Goal: Transaction & Acquisition: Obtain resource

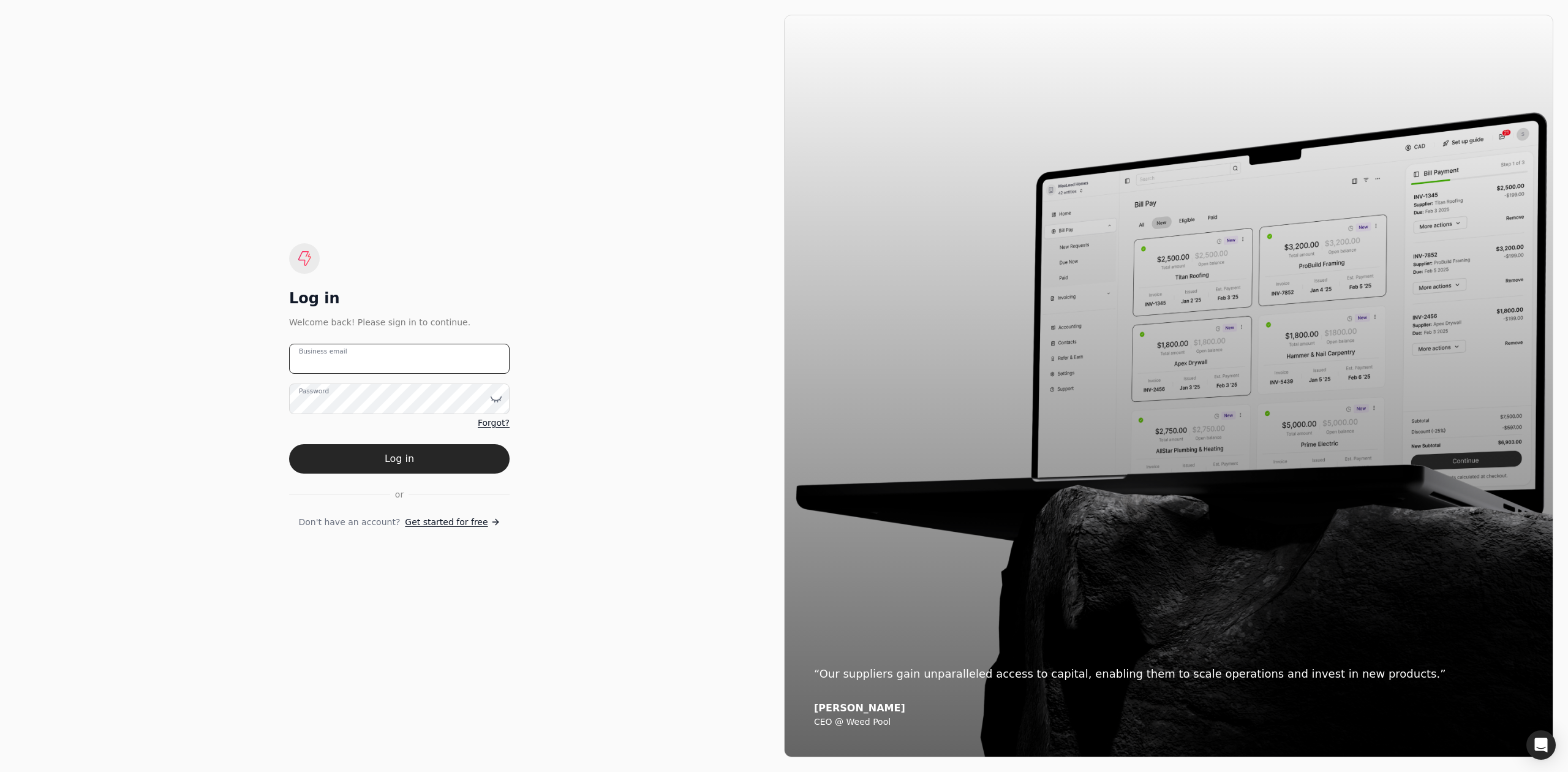
click at [379, 365] on email "Business email" at bounding box center [399, 358] width 221 height 30
type email "[EMAIL_ADDRESS][DOMAIN_NAME]"
click at [289, 444] on button "Log in" at bounding box center [399, 459] width 221 height 29
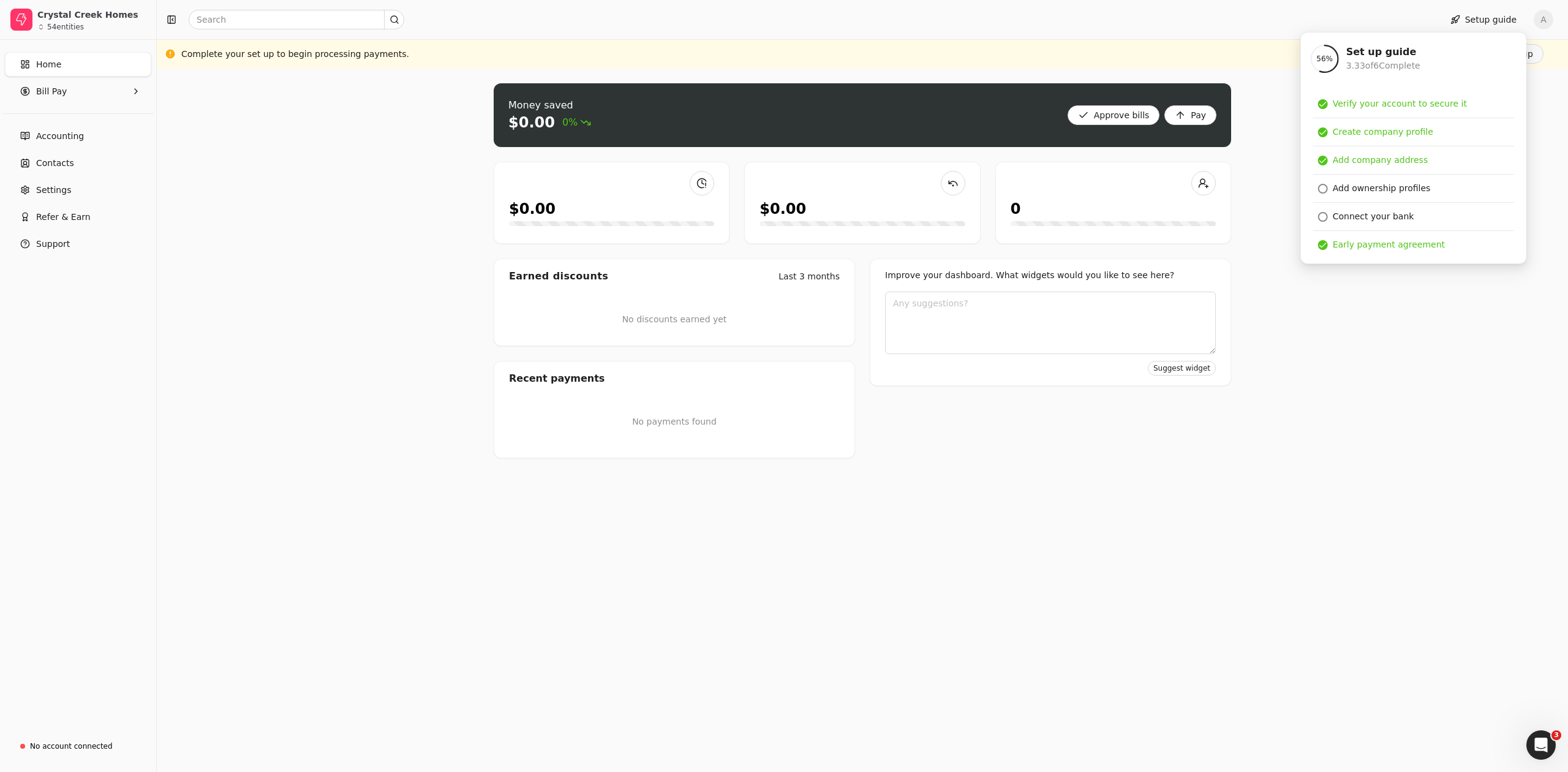
click at [69, 69] on link "Home" at bounding box center [78, 64] width 146 height 24
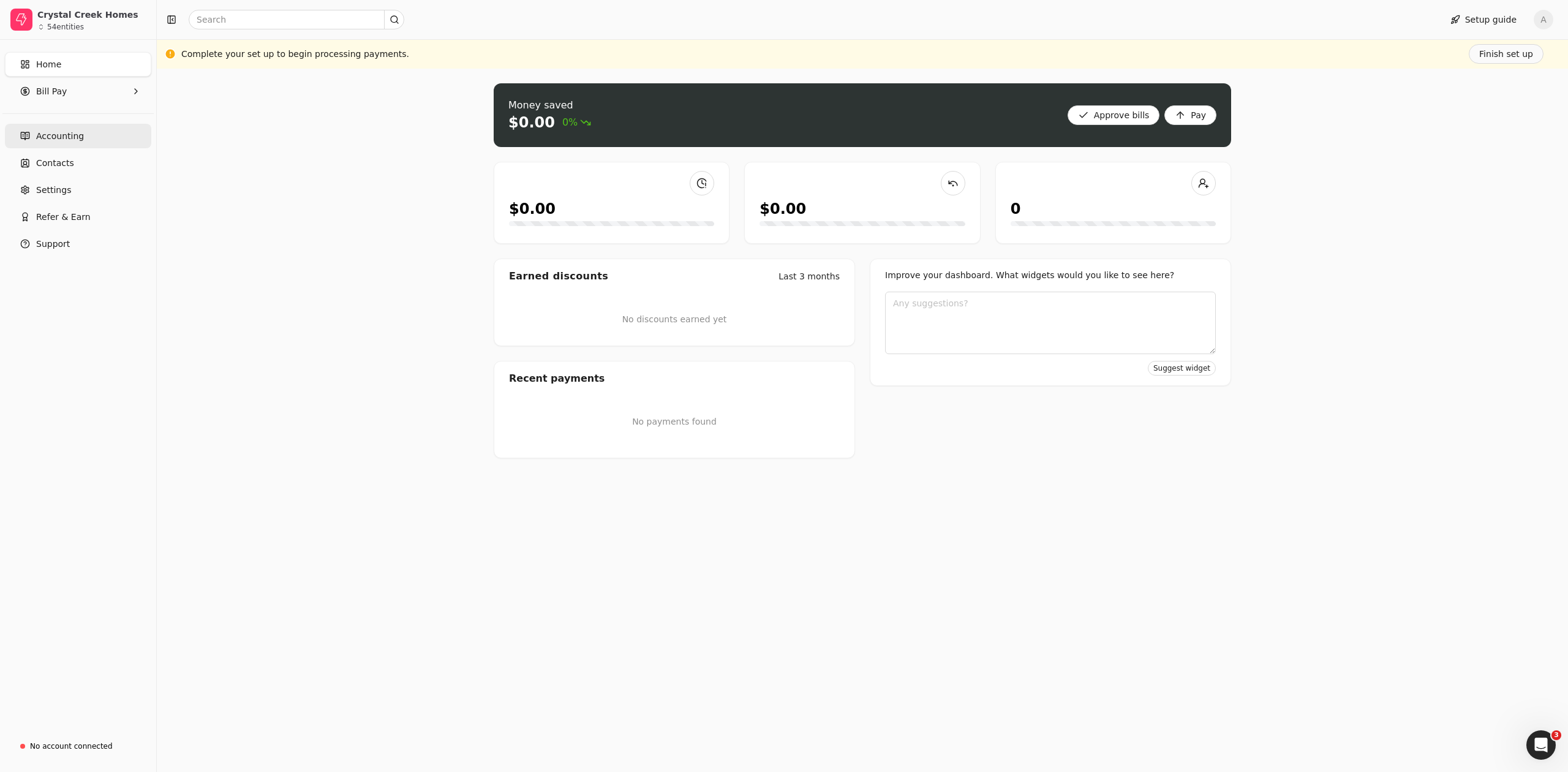
click at [58, 135] on span "Accounting" at bounding box center [60, 137] width 48 height 13
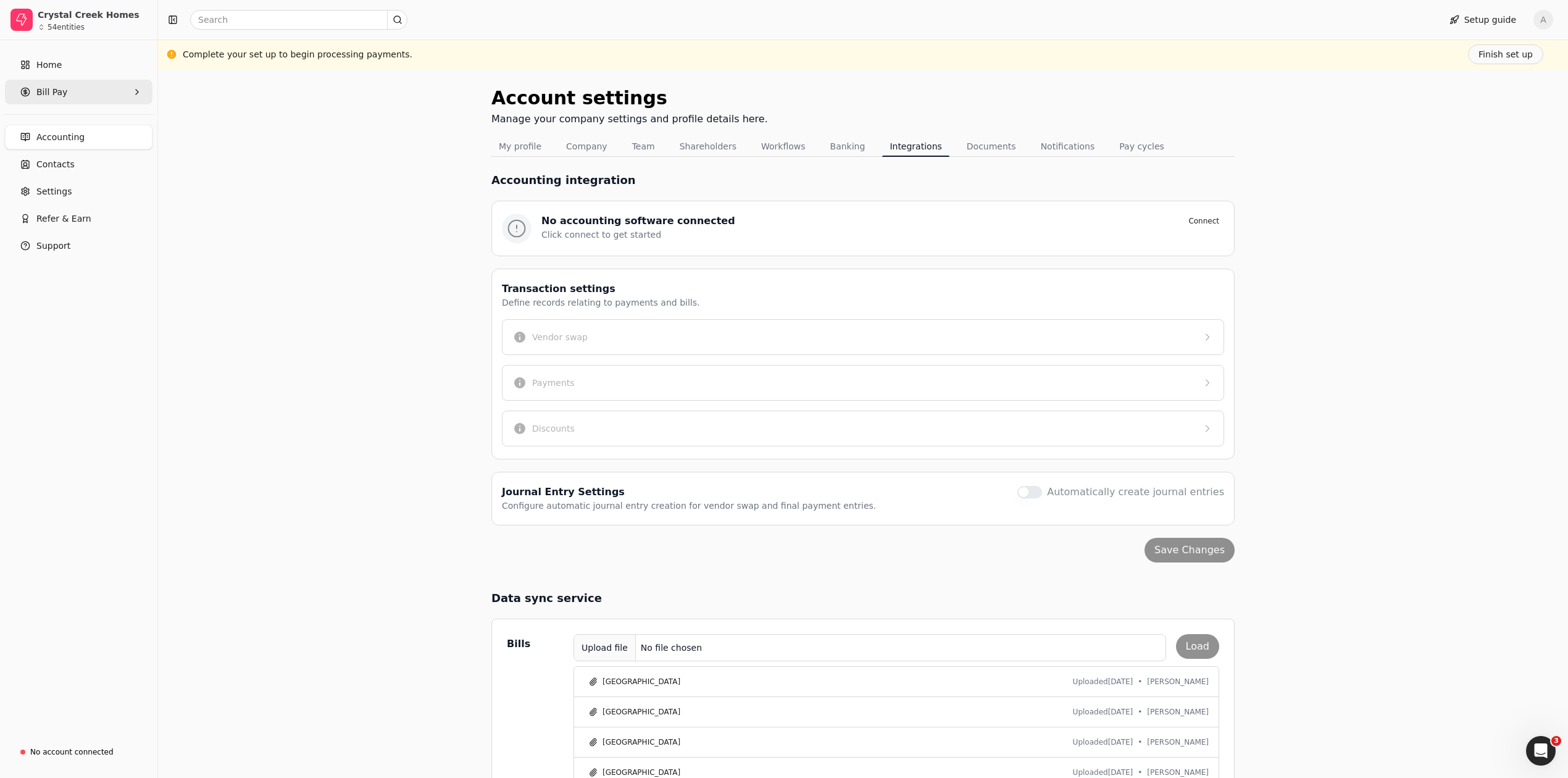
click at [52, 95] on span "Bill Pay" at bounding box center [52, 92] width 31 height 13
click at [75, 120] on Bills "All Bills" at bounding box center [78, 121] width 143 height 25
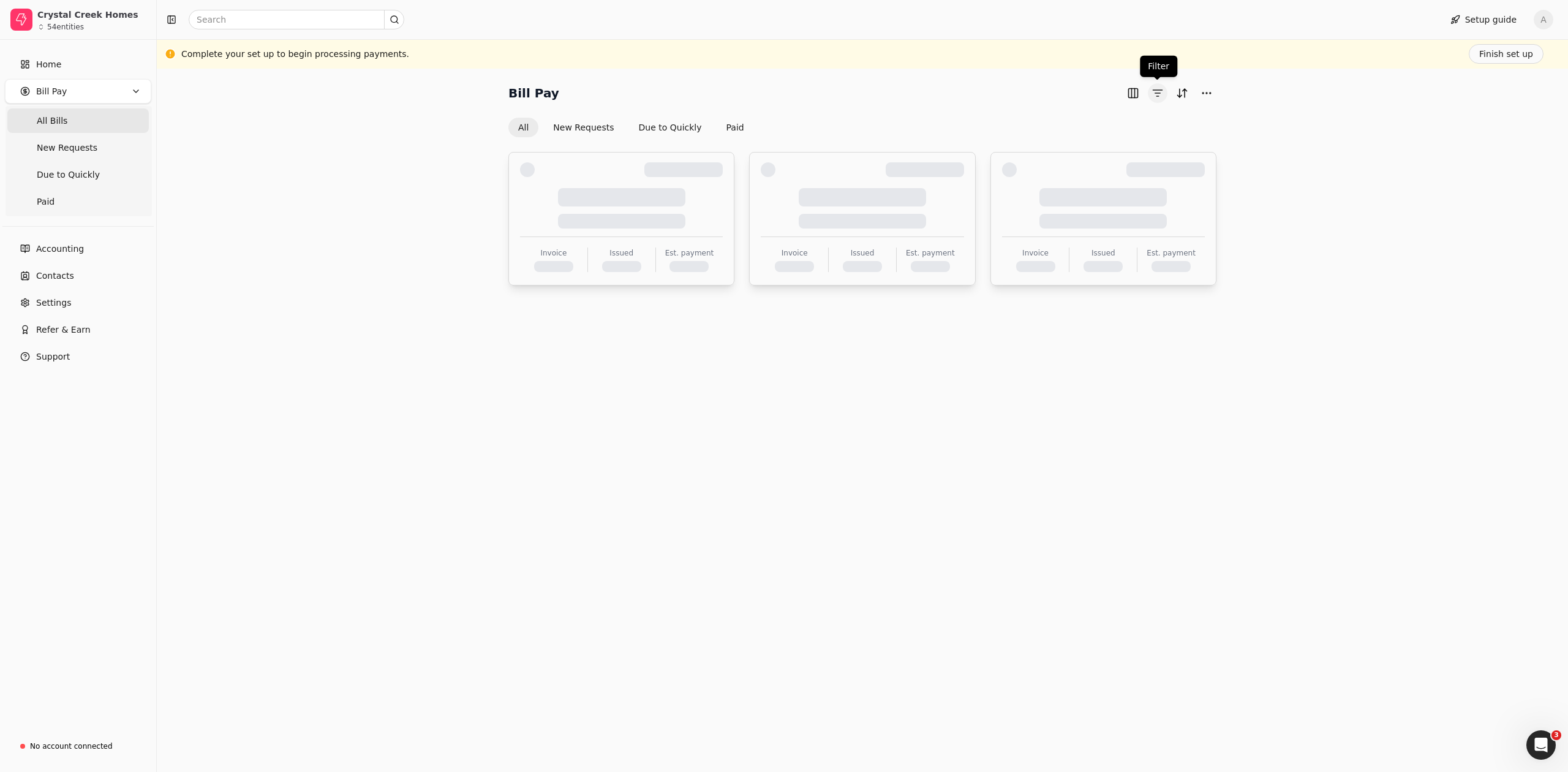
click at [1155, 94] on button "button" at bounding box center [1158, 93] width 20 height 20
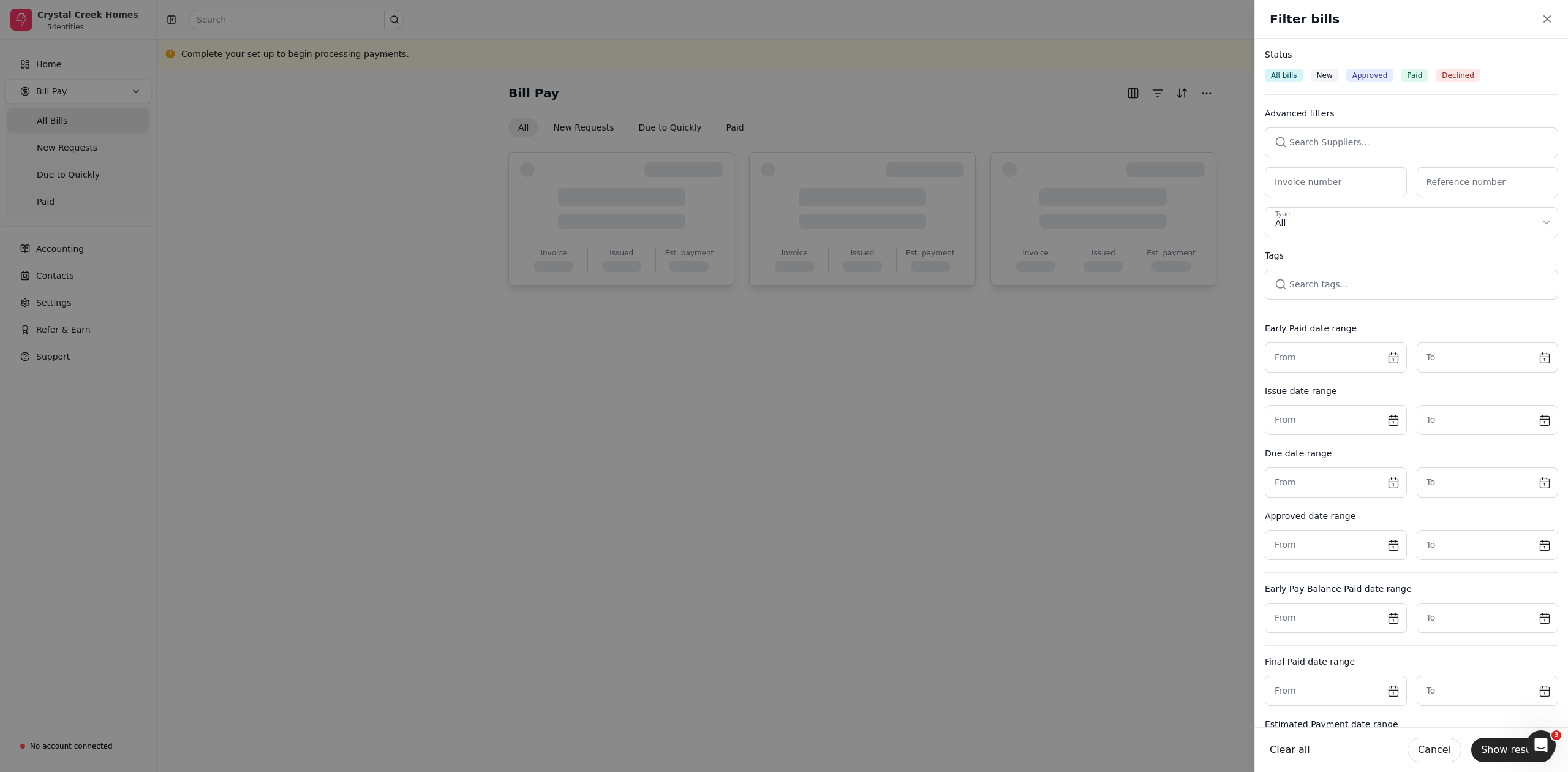
click at [1431, 135] on button "button" at bounding box center [1412, 142] width 294 height 29
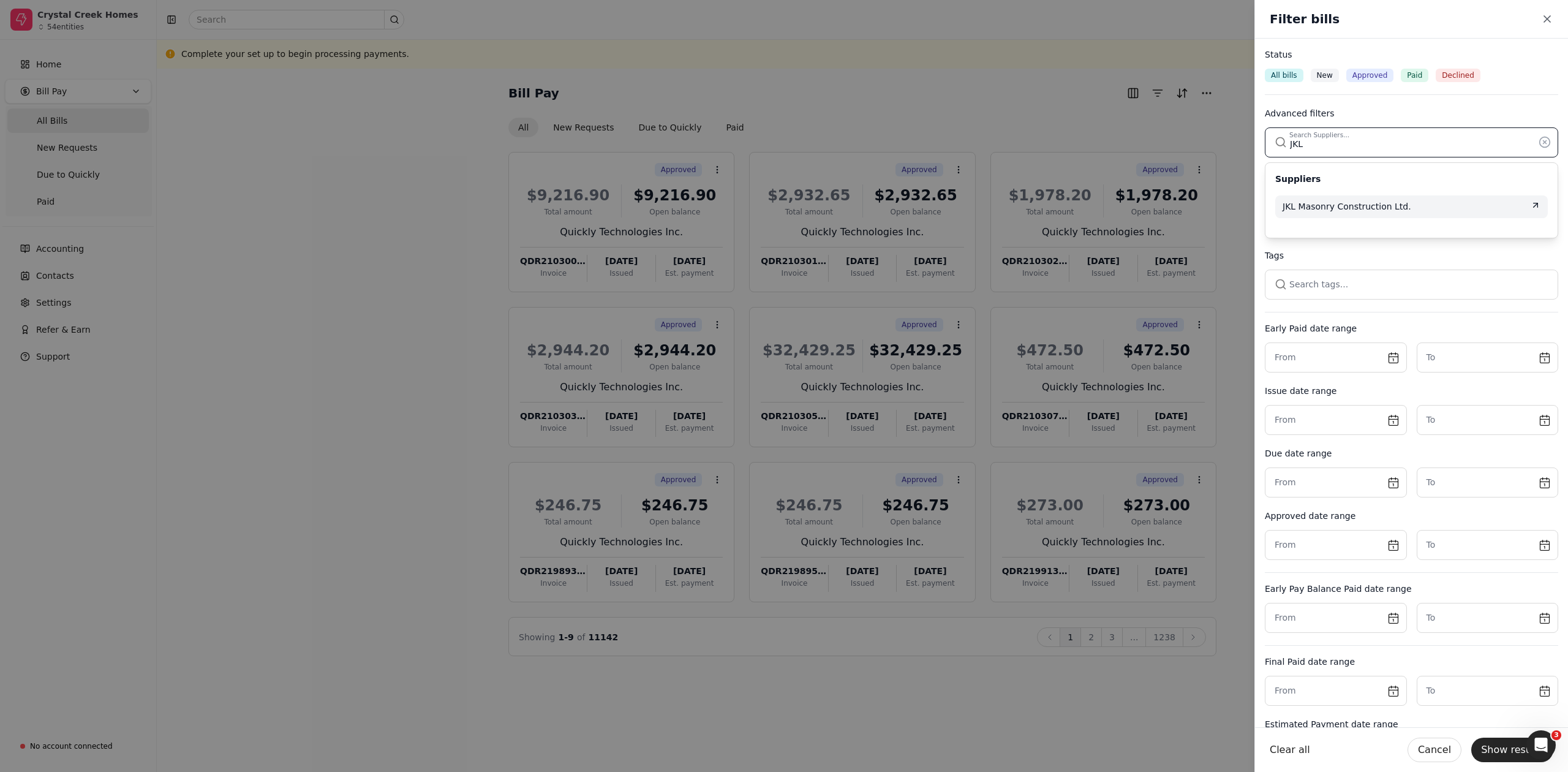
type input "JKL"
click at [1384, 209] on span "JKL Masonry Construction Ltd." at bounding box center [1347, 206] width 129 height 13
click at [1502, 736] on div "Clear all Cancel Show results" at bounding box center [1412, 750] width 313 height 45
click at [1500, 746] on button "Show results" at bounding box center [1512, 750] width 82 height 24
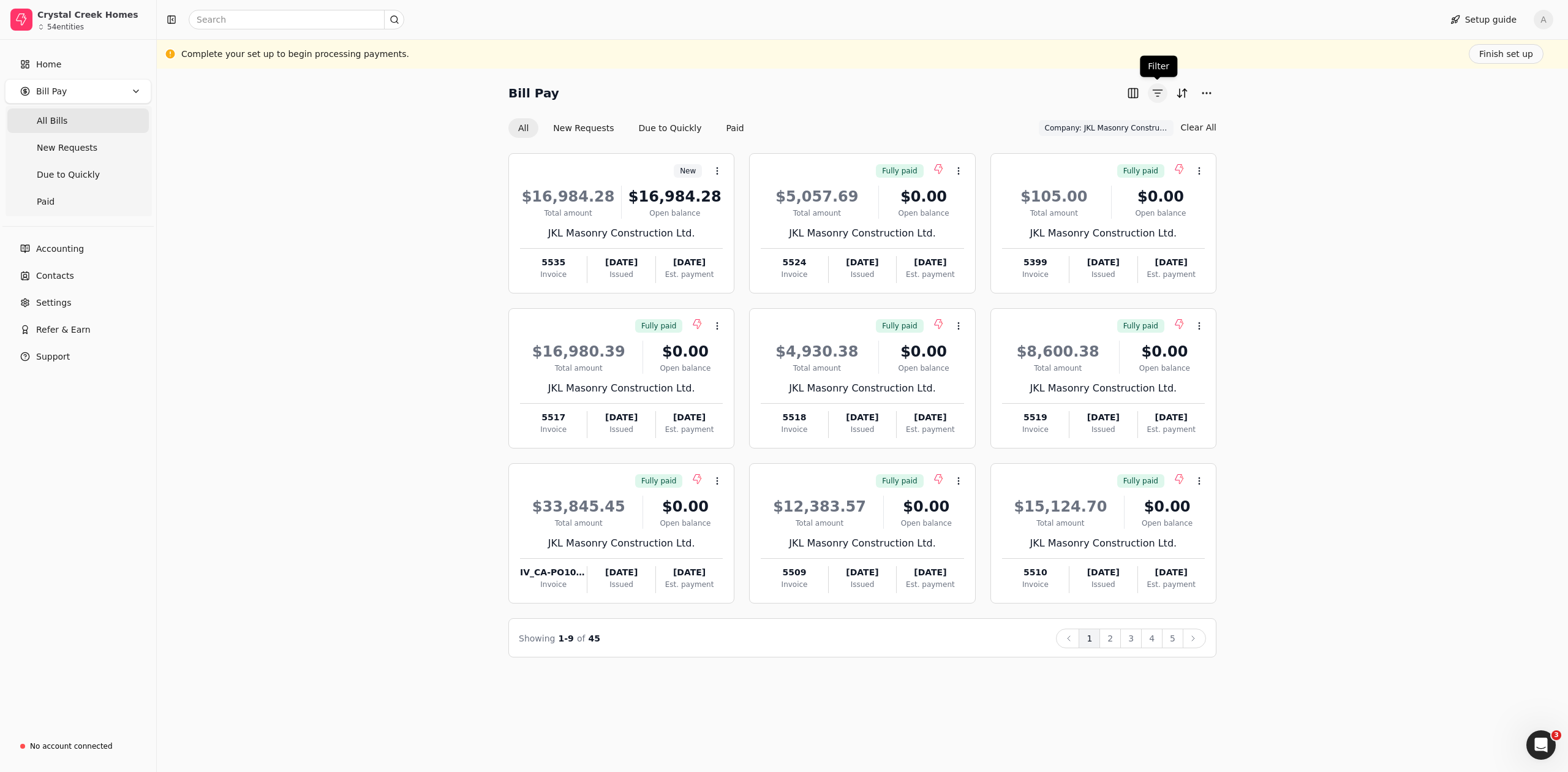
click at [1156, 94] on button "button" at bounding box center [1158, 93] width 20 height 20
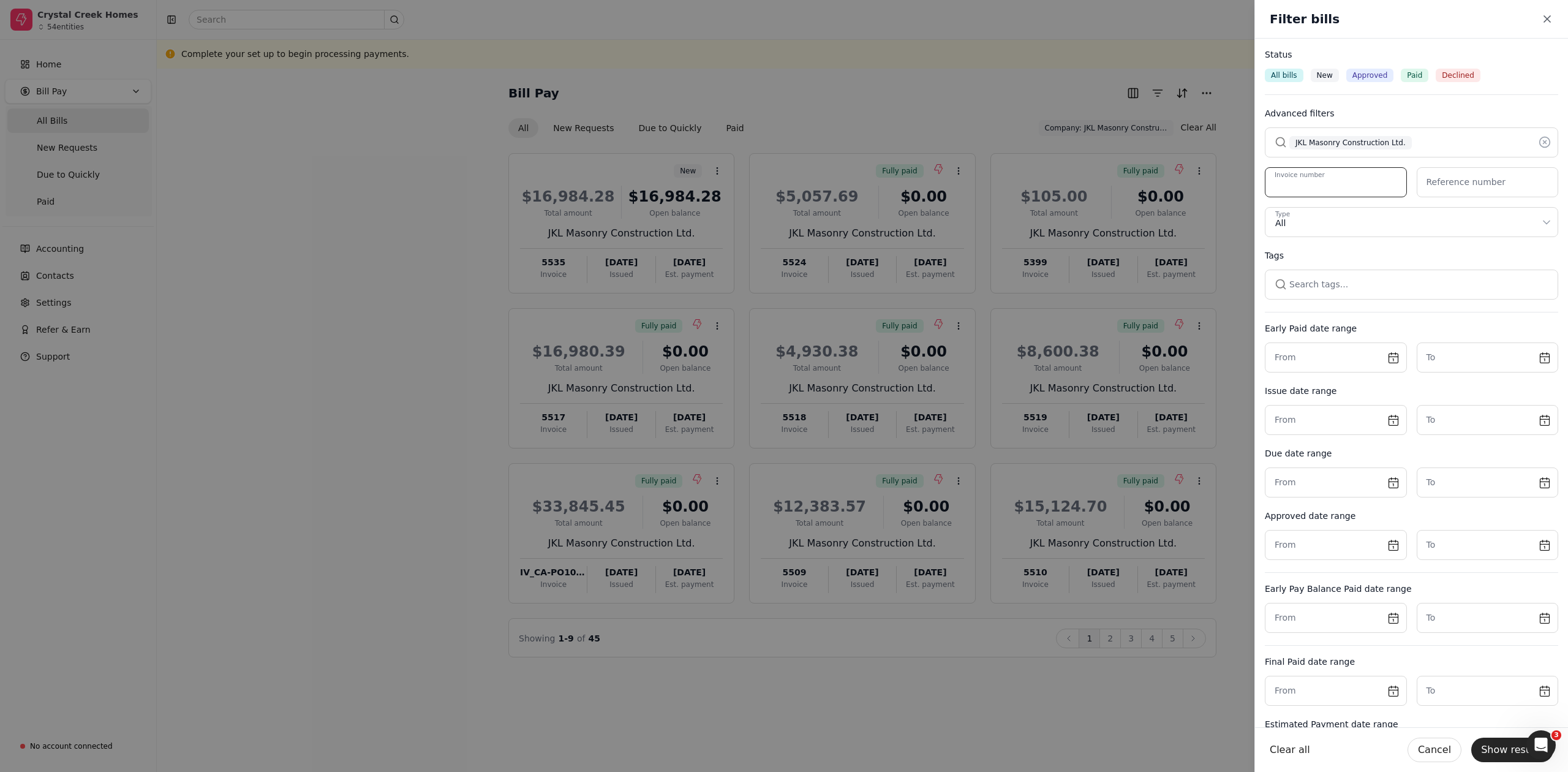
click at [1364, 175] on number "Invoice number" at bounding box center [1336, 182] width 142 height 30
type number "5478"
click at [1497, 741] on button "Show results" at bounding box center [1512, 750] width 82 height 24
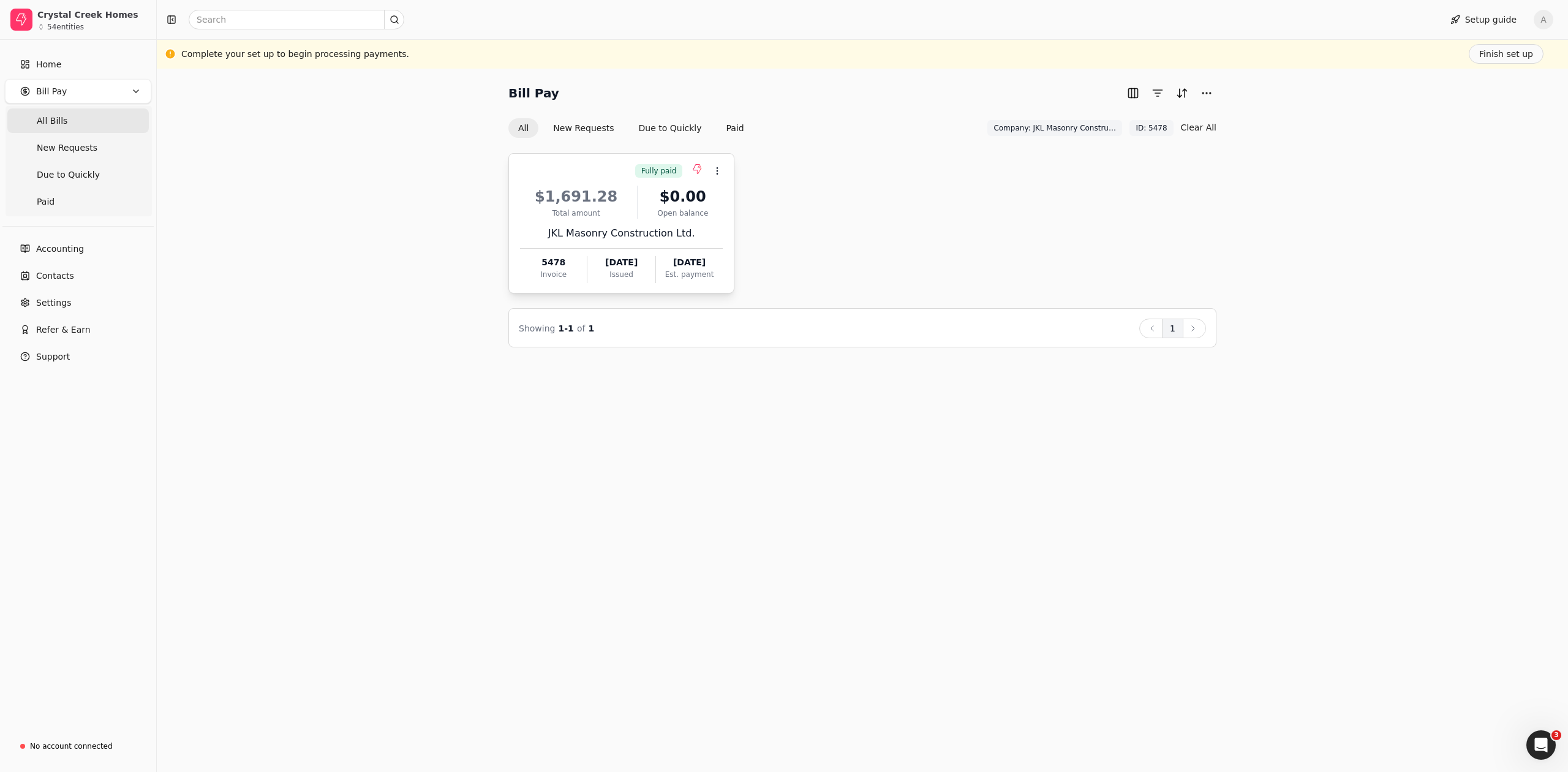
click at [671, 239] on div "JKL Masonry Construction Ltd." at bounding box center [621, 233] width 203 height 15
click at [733, 207] on span "Open" at bounding box center [736, 202] width 22 height 13
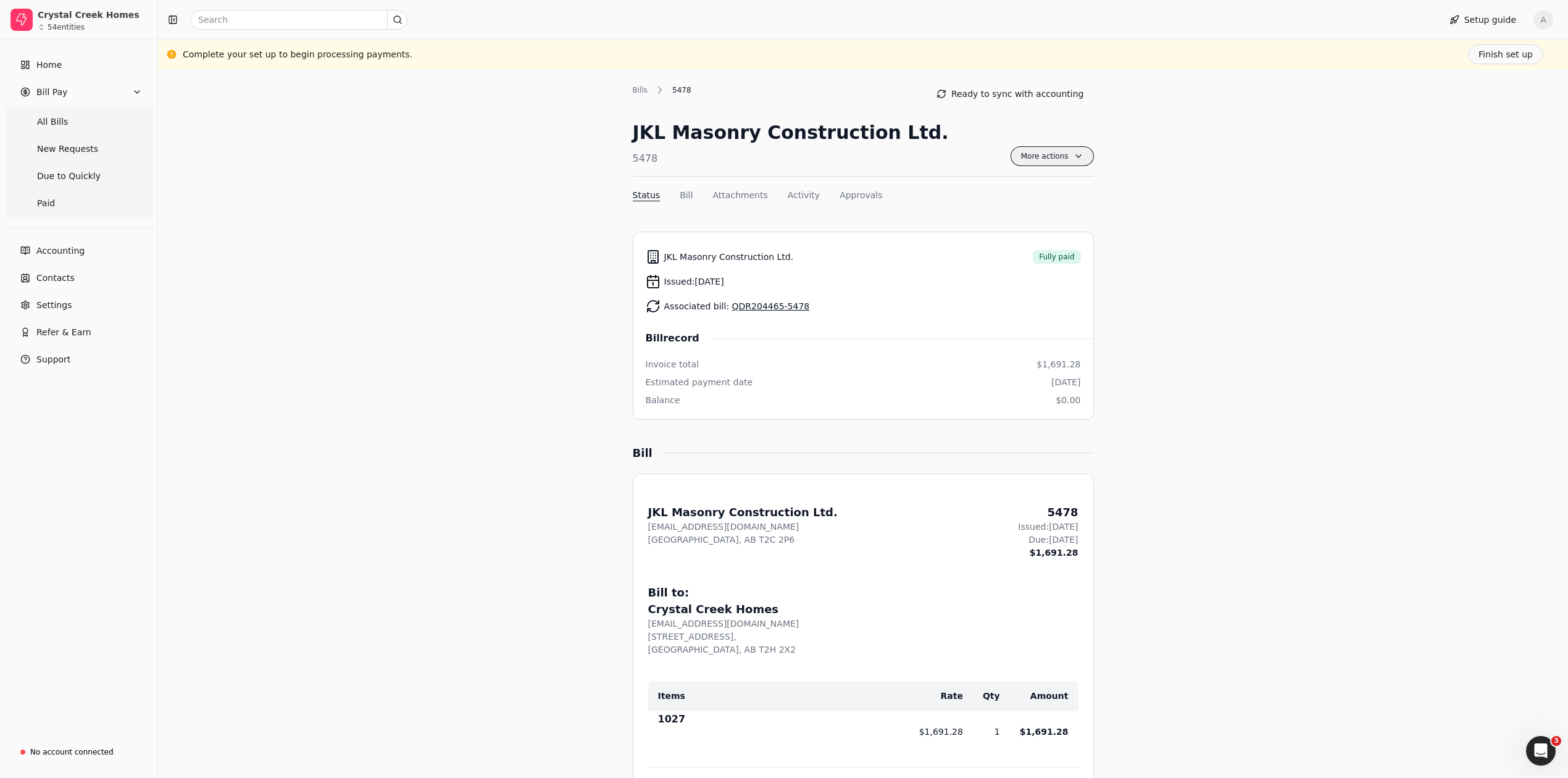
click at [1062, 152] on span "More actions" at bounding box center [1052, 156] width 83 height 20
click at [984, 186] on span "Export PDF" at bounding box center [988, 186] width 48 height 13
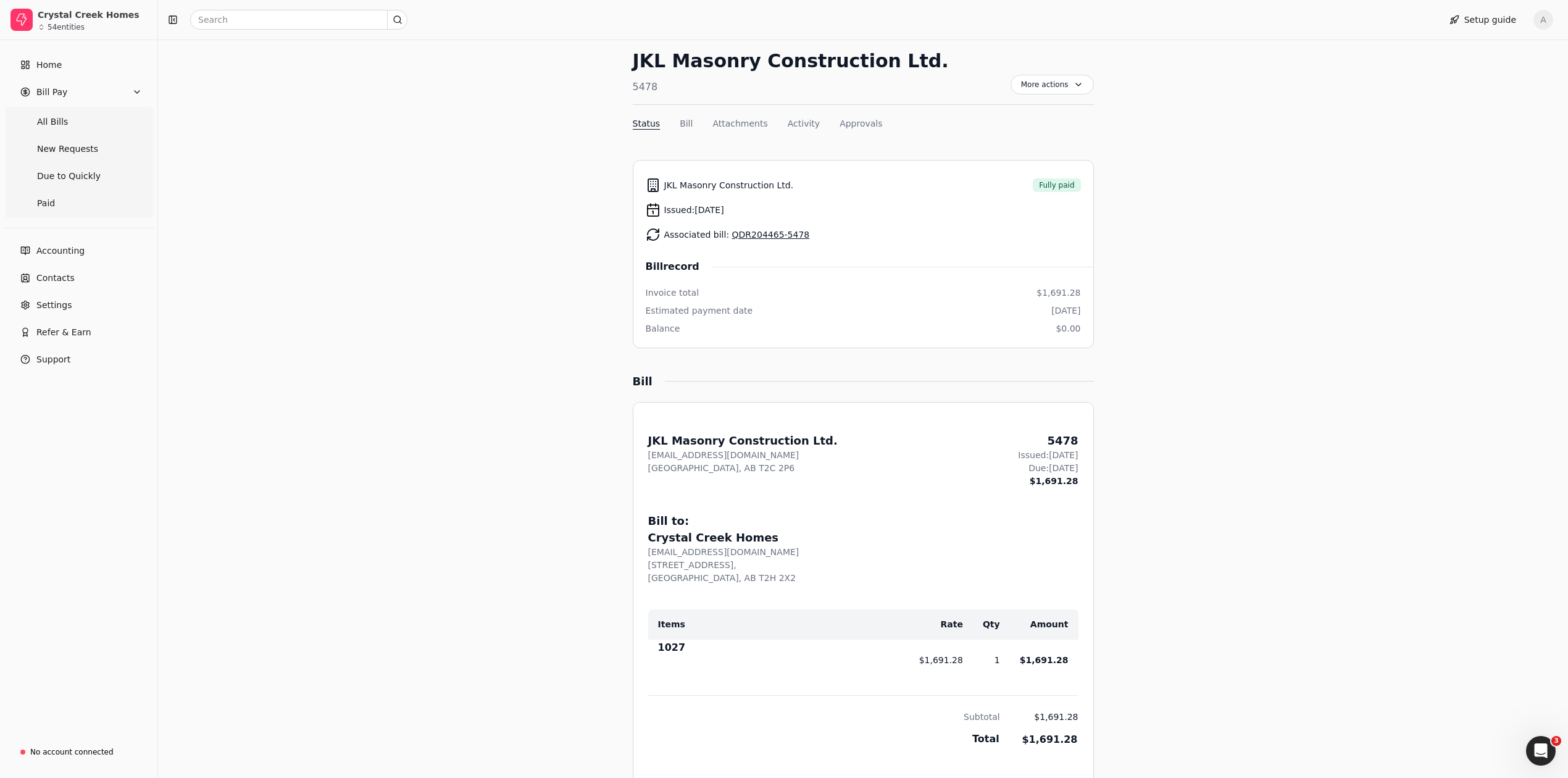
scroll to position [63, 0]
